Goal: Use online tool/utility: Utilize a website feature to perform a specific function

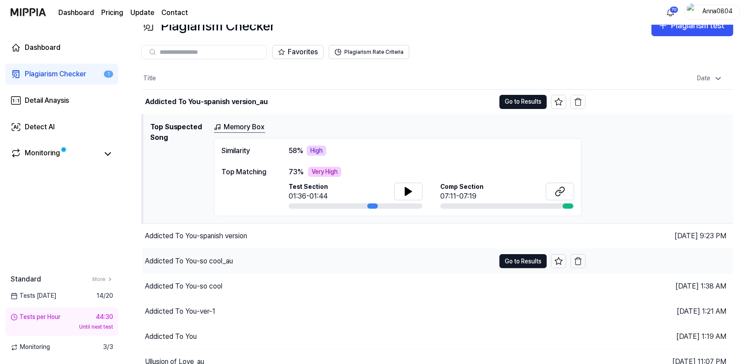
click at [199, 251] on div "Addicted To You-so cool_au" at bounding box center [318, 261] width 353 height 25
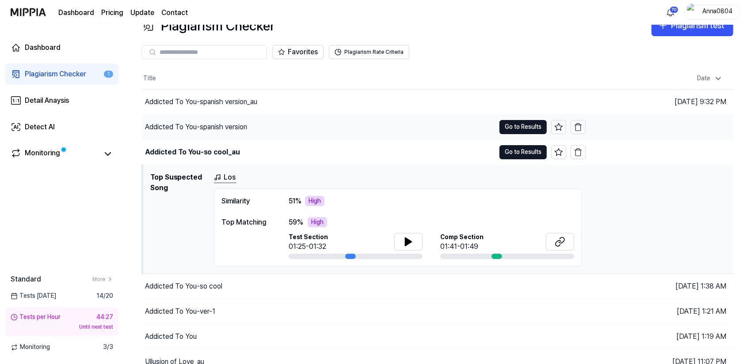
click at [201, 121] on div "Addicted To You-spanish version" at bounding box center [318, 127] width 353 height 25
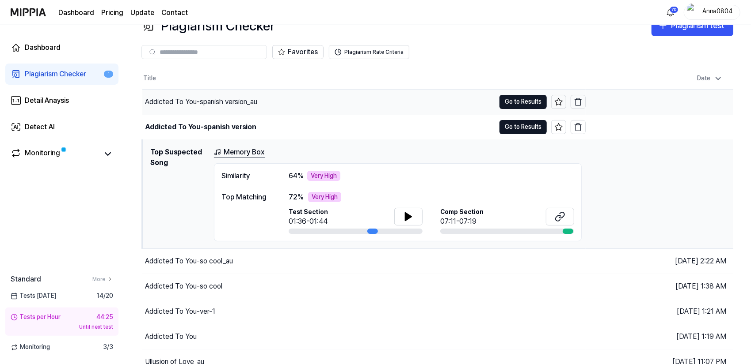
click at [200, 107] on div "Addicted To You-spanish version_au" at bounding box center [318, 102] width 353 height 25
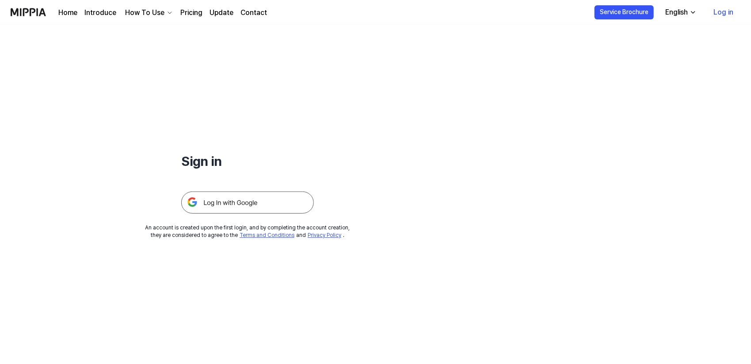
click at [728, 17] on link "Log in" at bounding box center [723, 12] width 34 height 25
click at [240, 209] on img at bounding box center [247, 203] width 133 height 22
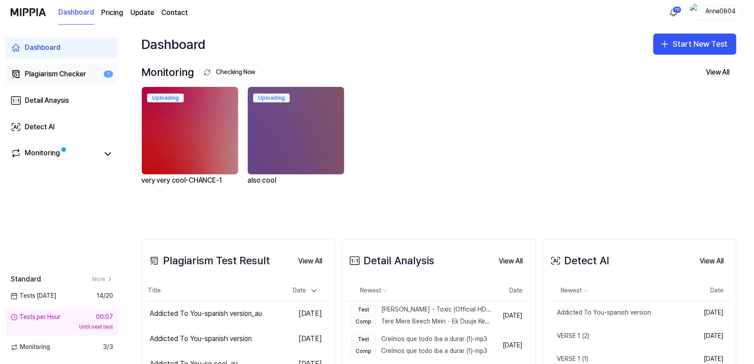
click at [60, 71] on div "Plagiarism Checker" at bounding box center [55, 74] width 61 height 11
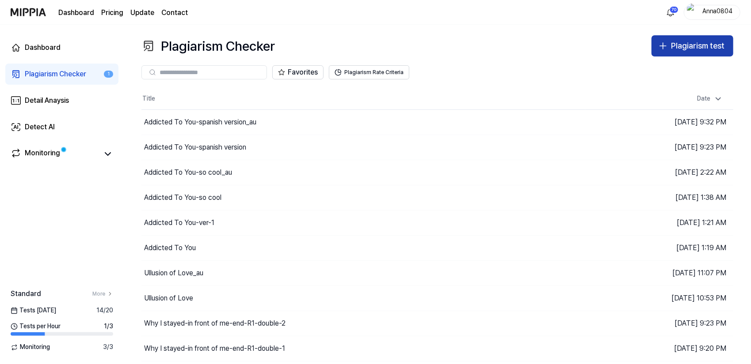
click at [680, 50] on div "Plagiarism test" at bounding box center [697, 46] width 53 height 13
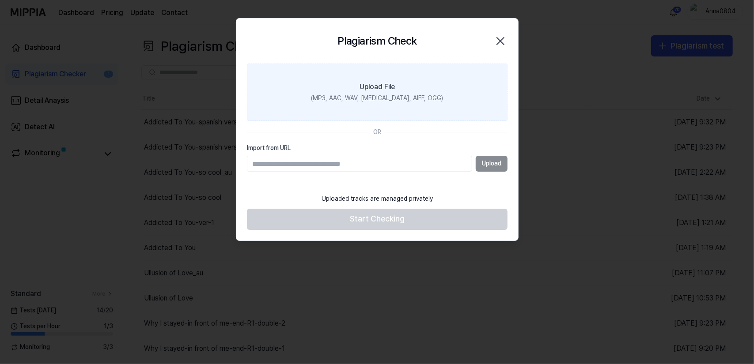
click at [389, 77] on label "Upload File (MP3, AAC, WAV, [MEDICAL_DATA], AIFF, OGG)" at bounding box center [377, 92] width 261 height 57
click at [0, 0] on input "Upload File (MP3, AAC, WAV, [MEDICAL_DATA], AIFF, OGG)" at bounding box center [0, 0] width 0 height 0
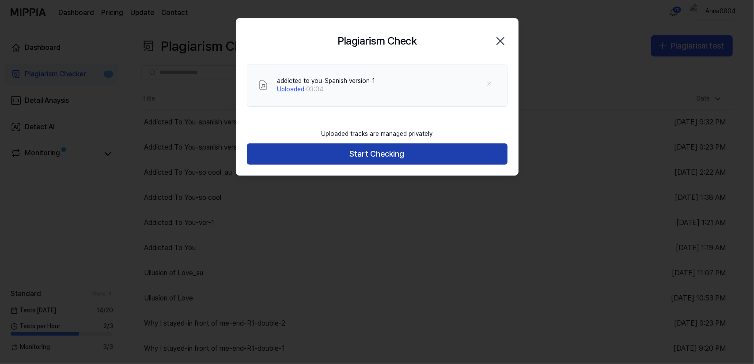
click at [391, 158] on button "Start Checking" at bounding box center [377, 154] width 261 height 21
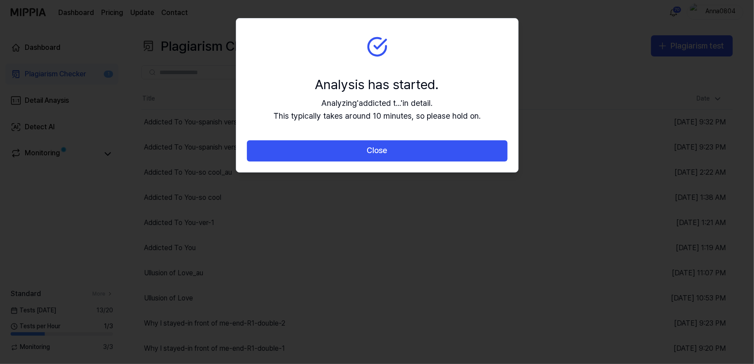
click at [391, 158] on button "Close" at bounding box center [377, 150] width 261 height 21
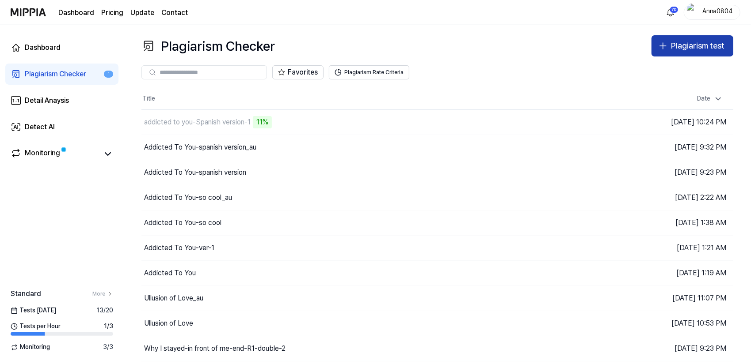
click at [696, 43] on div "Plagiarism test" at bounding box center [697, 46] width 53 height 13
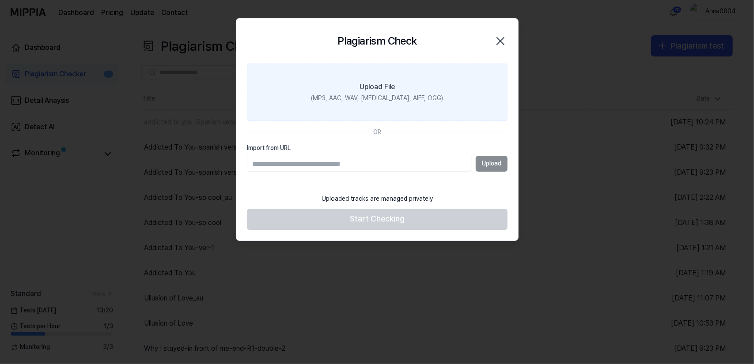
click at [403, 98] on div "(MP3, AAC, WAV, [MEDICAL_DATA], AIFF, OGG)" at bounding box center [377, 99] width 132 height 9
click at [0, 0] on input "Upload File (MP3, AAC, WAV, [MEDICAL_DATA], AIFF, OGG)" at bounding box center [0, 0] width 0 height 0
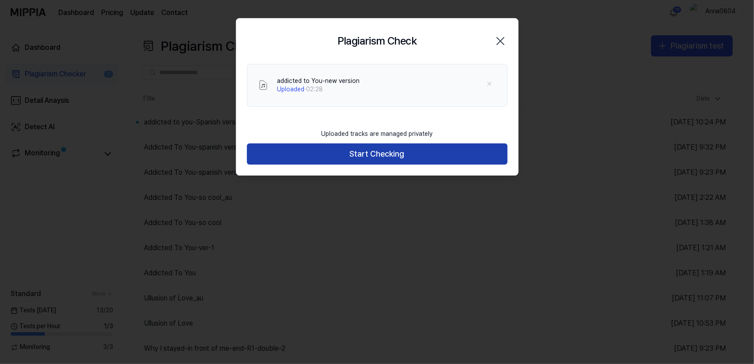
click at [340, 149] on button "Start Checking" at bounding box center [377, 154] width 261 height 21
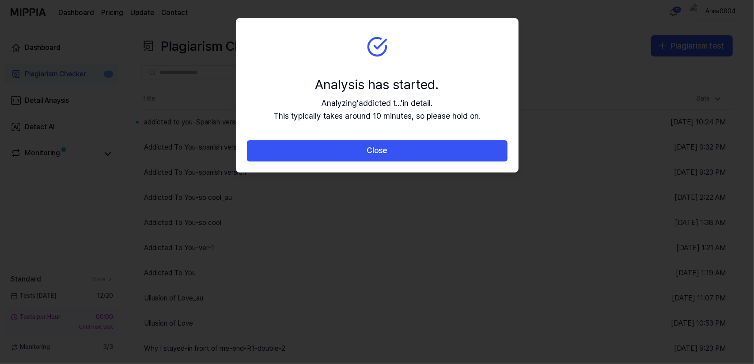
click at [340, 149] on button "Close" at bounding box center [377, 150] width 261 height 21
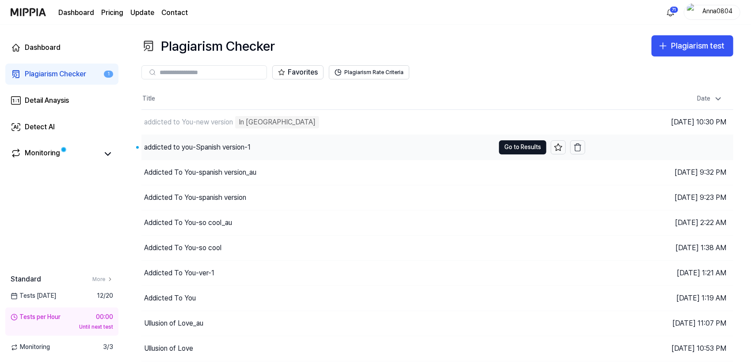
click at [250, 144] on div "addicted to you-Spanish version-1" at bounding box center [197, 147] width 106 height 11
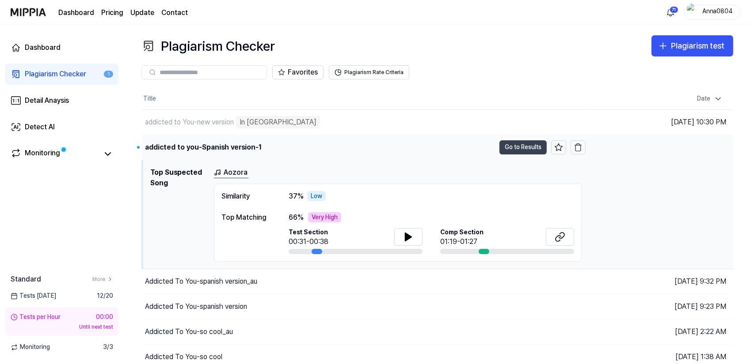
click at [510, 147] on button "Go to Results" at bounding box center [522, 147] width 47 height 14
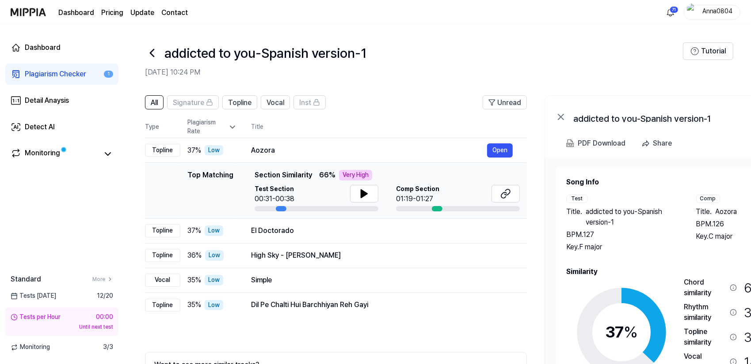
drag, startPoint x: 614, startPoint y: 272, endPoint x: 629, endPoint y: 261, distance: 18.7
click at [629, 261] on div "Song Info Test Title . addicted to you-Spanish version-1 BPM. 127 Key. F major …" at bounding box center [687, 303] width 242 height 253
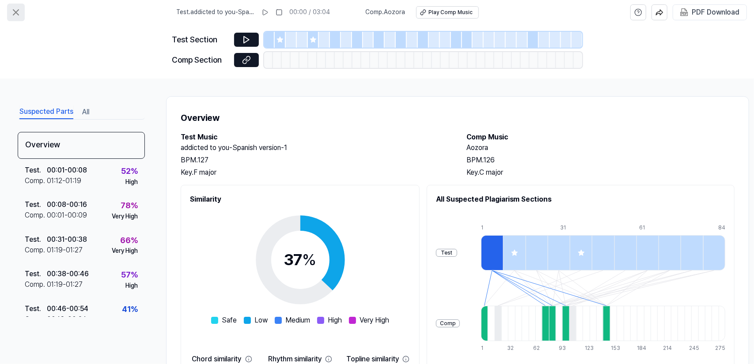
click at [11, 6] on button at bounding box center [16, 13] width 18 height 18
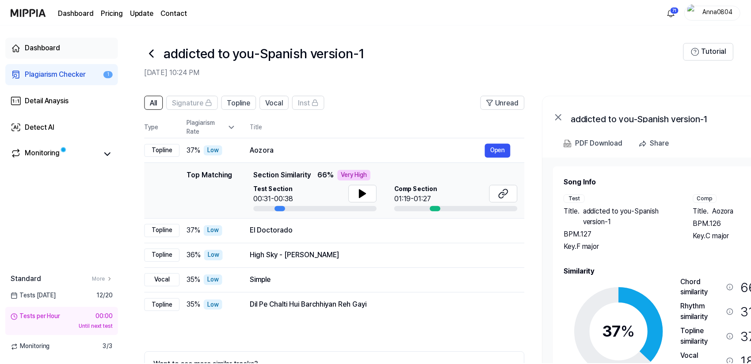
scroll to position [51, 0]
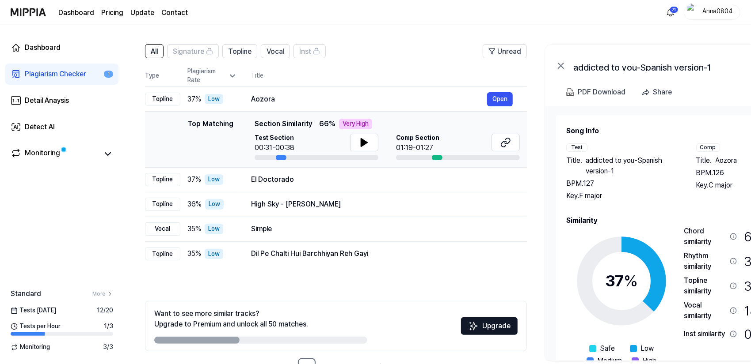
click at [39, 71] on div "Plagiarism Checker" at bounding box center [55, 74] width 61 height 11
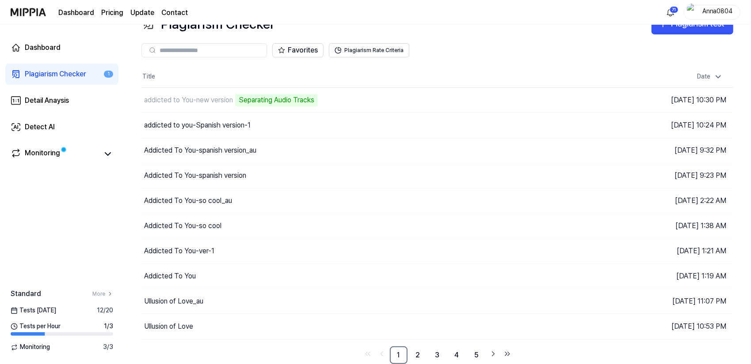
scroll to position [20, 0]
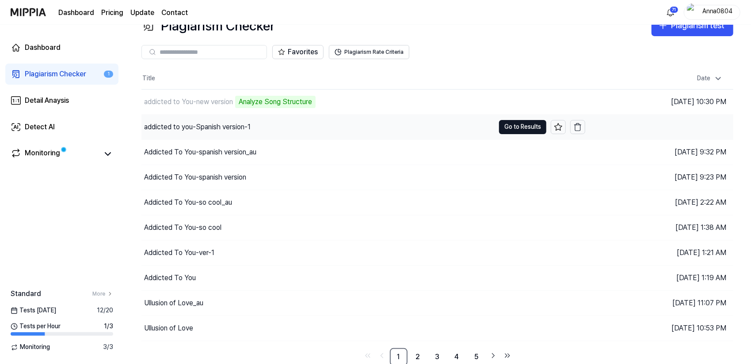
click at [238, 129] on div "addicted to you-Spanish version-1" at bounding box center [197, 127] width 106 height 11
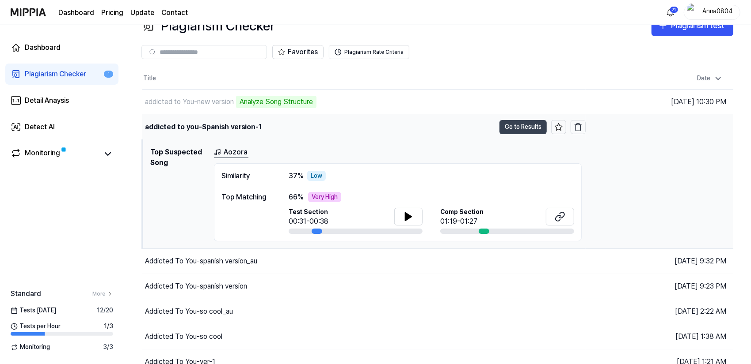
click at [503, 124] on button "Go to Results" at bounding box center [522, 127] width 47 height 14
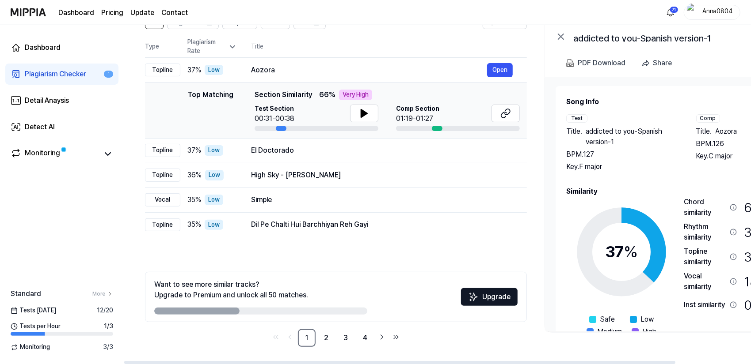
drag, startPoint x: 699, startPoint y: 281, endPoint x: 709, endPoint y: 276, distance: 11.1
click at [709, 276] on div "Vocal similarity" at bounding box center [704, 281] width 42 height 21
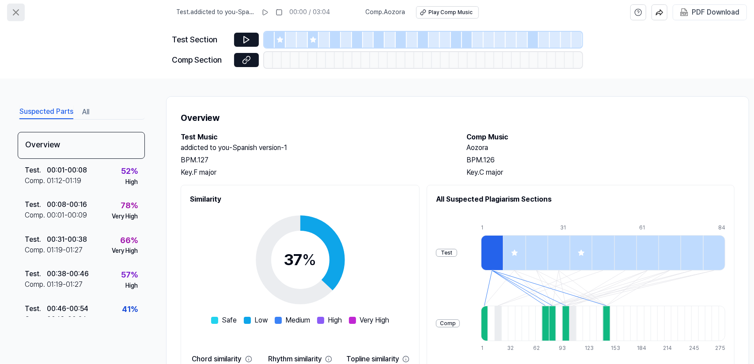
click at [13, 8] on icon at bounding box center [16, 12] width 11 height 11
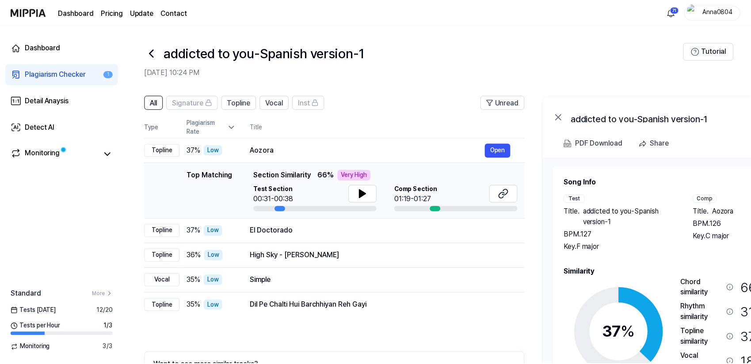
scroll to position [80, 0]
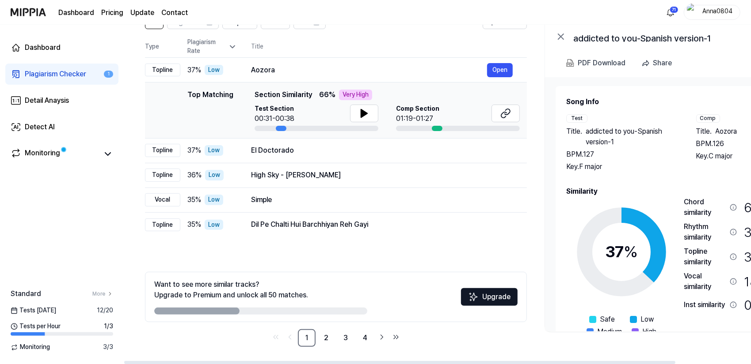
click at [50, 72] on div "Plagiarism Checker" at bounding box center [55, 74] width 61 height 11
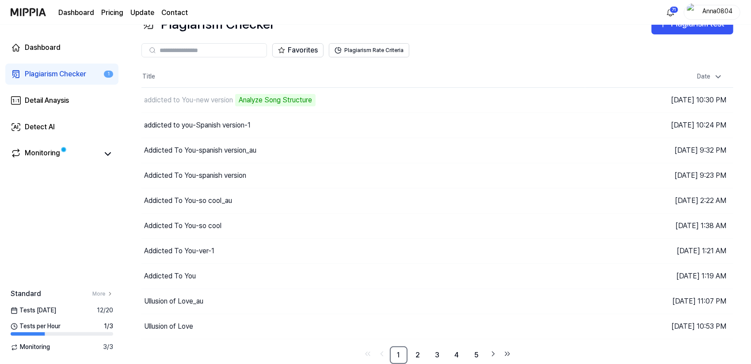
scroll to position [20, 0]
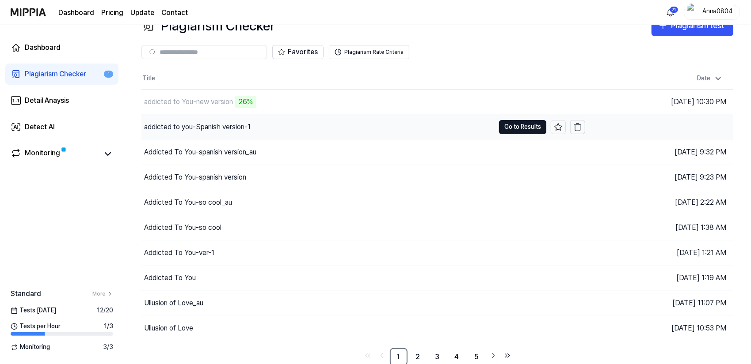
click at [222, 125] on div "addicted to you-Spanish version-1" at bounding box center [197, 127] width 106 height 11
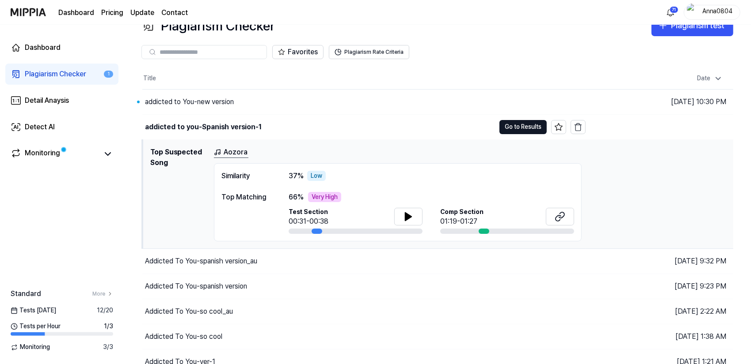
click at [49, 76] on div "Plagiarism Checker" at bounding box center [55, 74] width 61 height 11
click at [177, 95] on div "addicted to You-new version" at bounding box center [318, 102] width 353 height 25
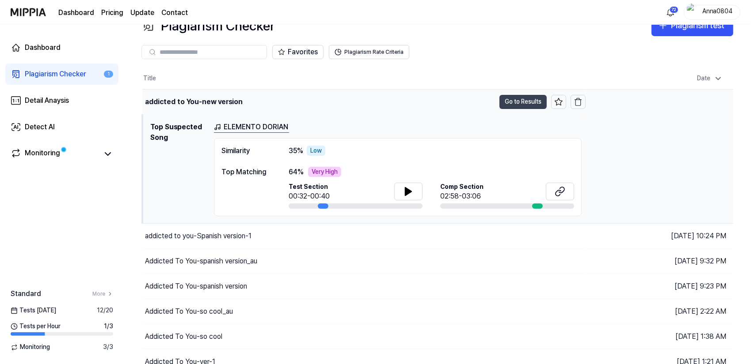
click at [513, 105] on button "Go to Results" at bounding box center [522, 102] width 47 height 14
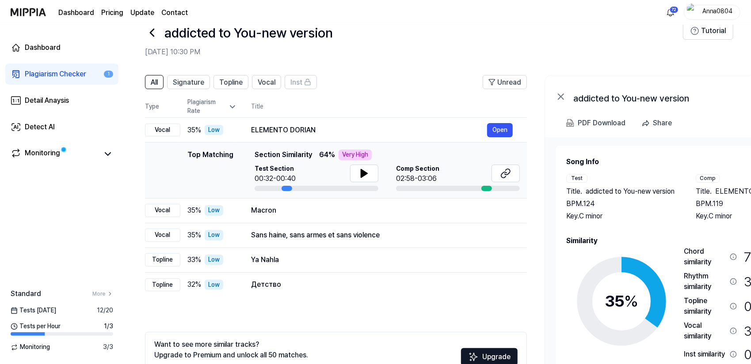
drag, startPoint x: 667, startPoint y: 189, endPoint x: 667, endPoint y: 182, distance: 7.5
click at [667, 182] on div "Test Title . addicted to You-new version BPM. 124 Key. C minor" at bounding box center [622, 198] width 112 height 47
